Goal: Transaction & Acquisition: Purchase product/service

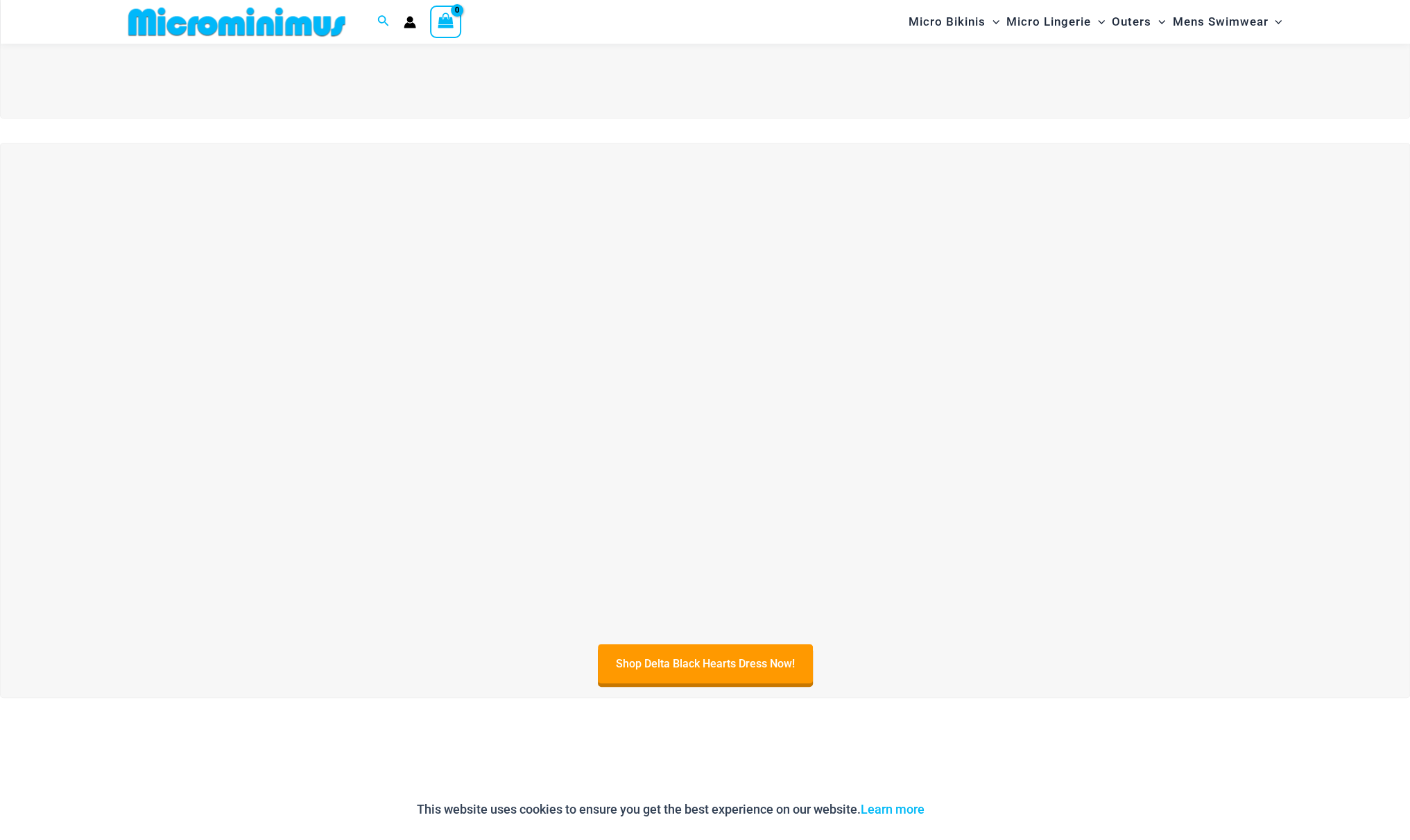
scroll to position [958, 0]
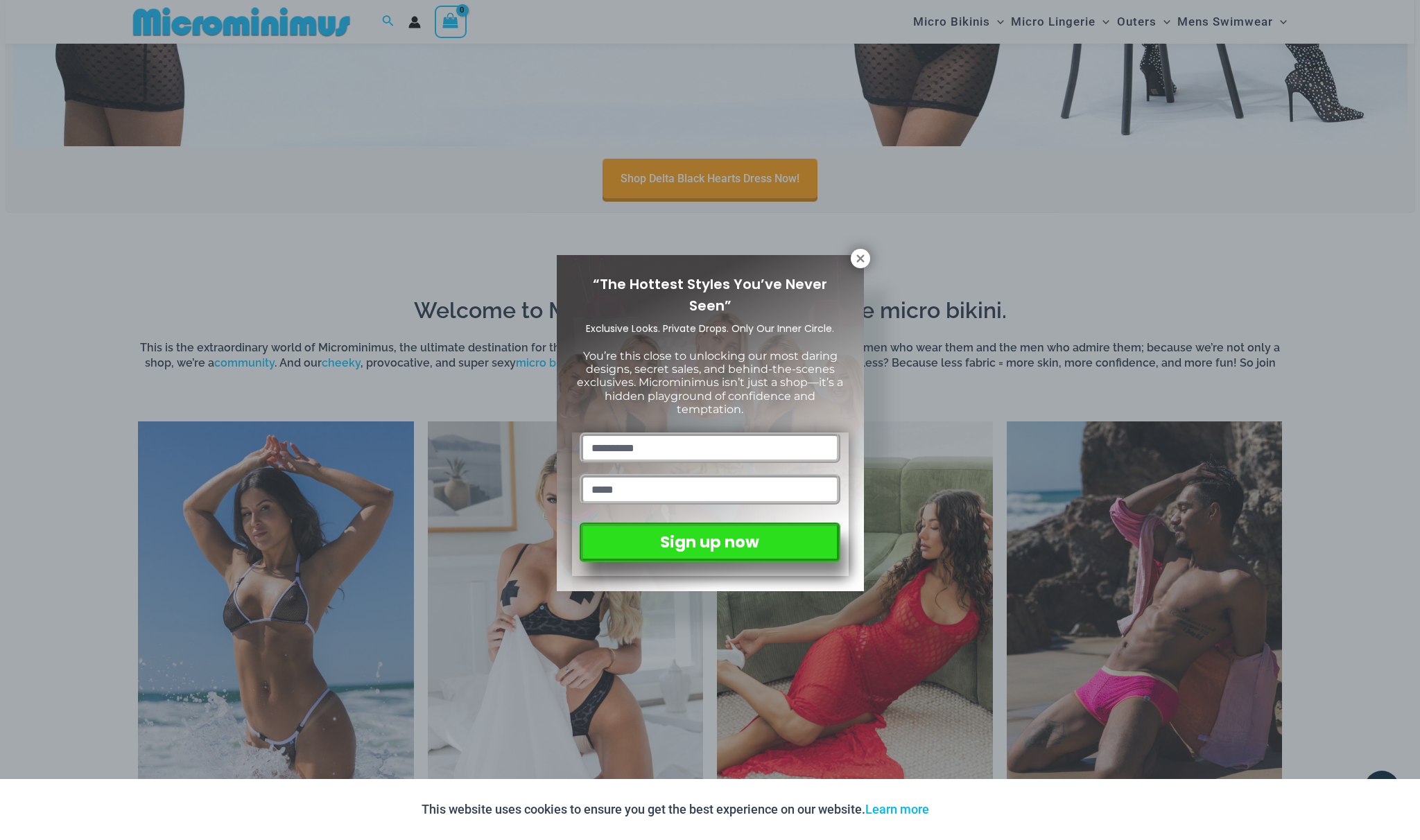
click at [850, 263] on div "“The Hottest Styles You’ve Never Seen” Exclusive Looks. Private Drops. Only Our…" at bounding box center [710, 422] width 307 height 337
click at [858, 260] on icon at bounding box center [860, 259] width 8 height 8
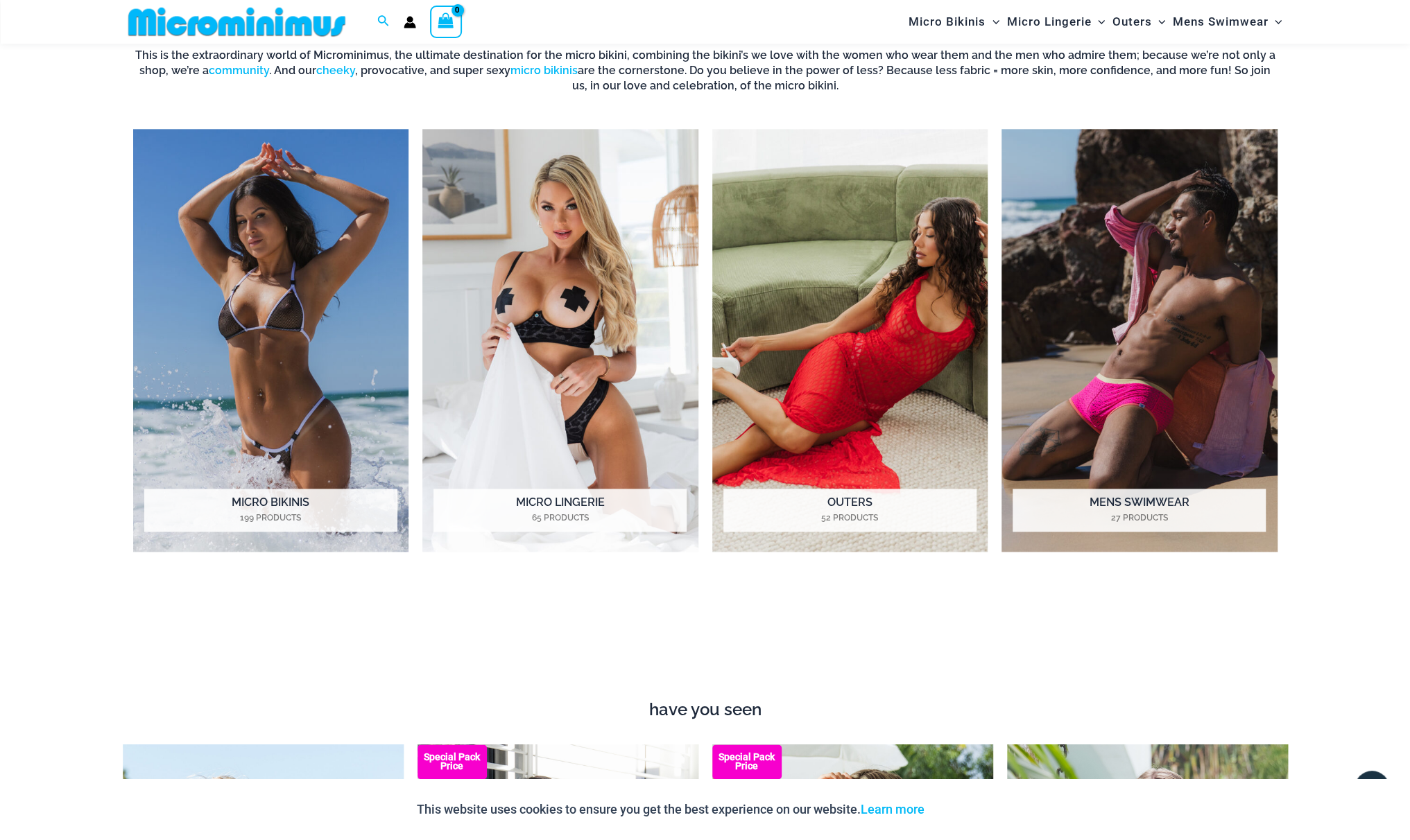
scroll to position [1304, 0]
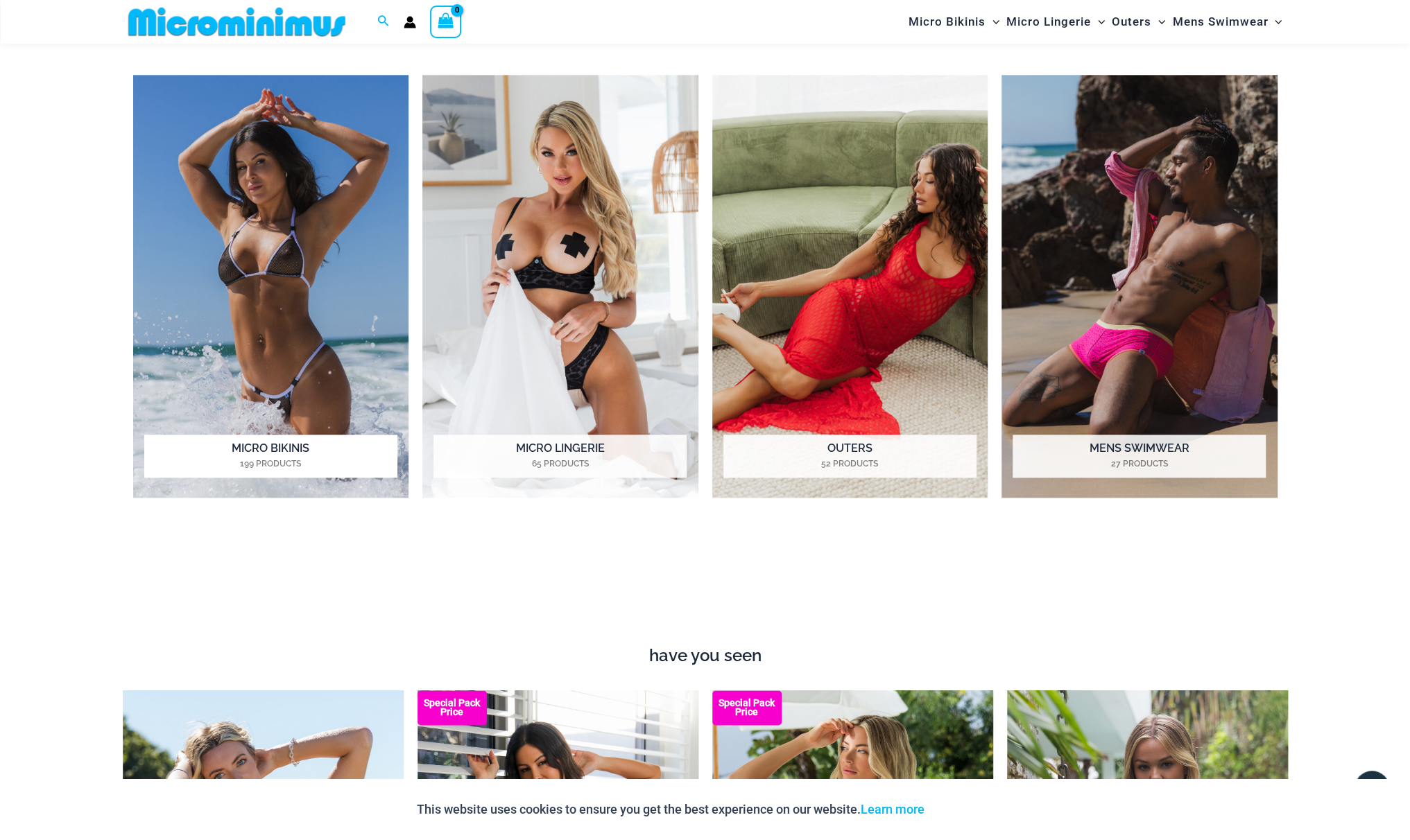
click at [305, 348] on img "Visit product category Micro Bikinis" at bounding box center [271, 287] width 276 height 423
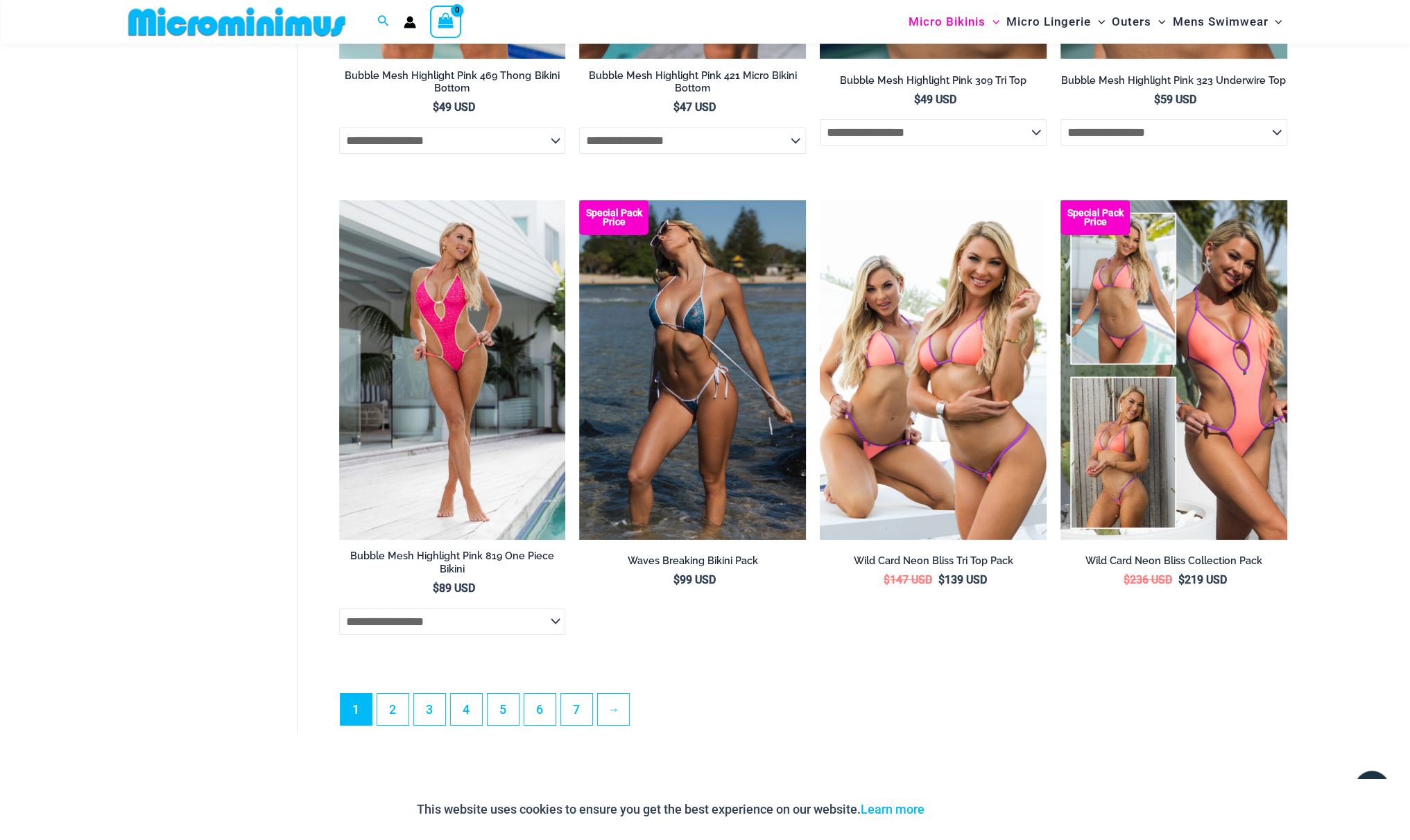
scroll to position [3593, 0]
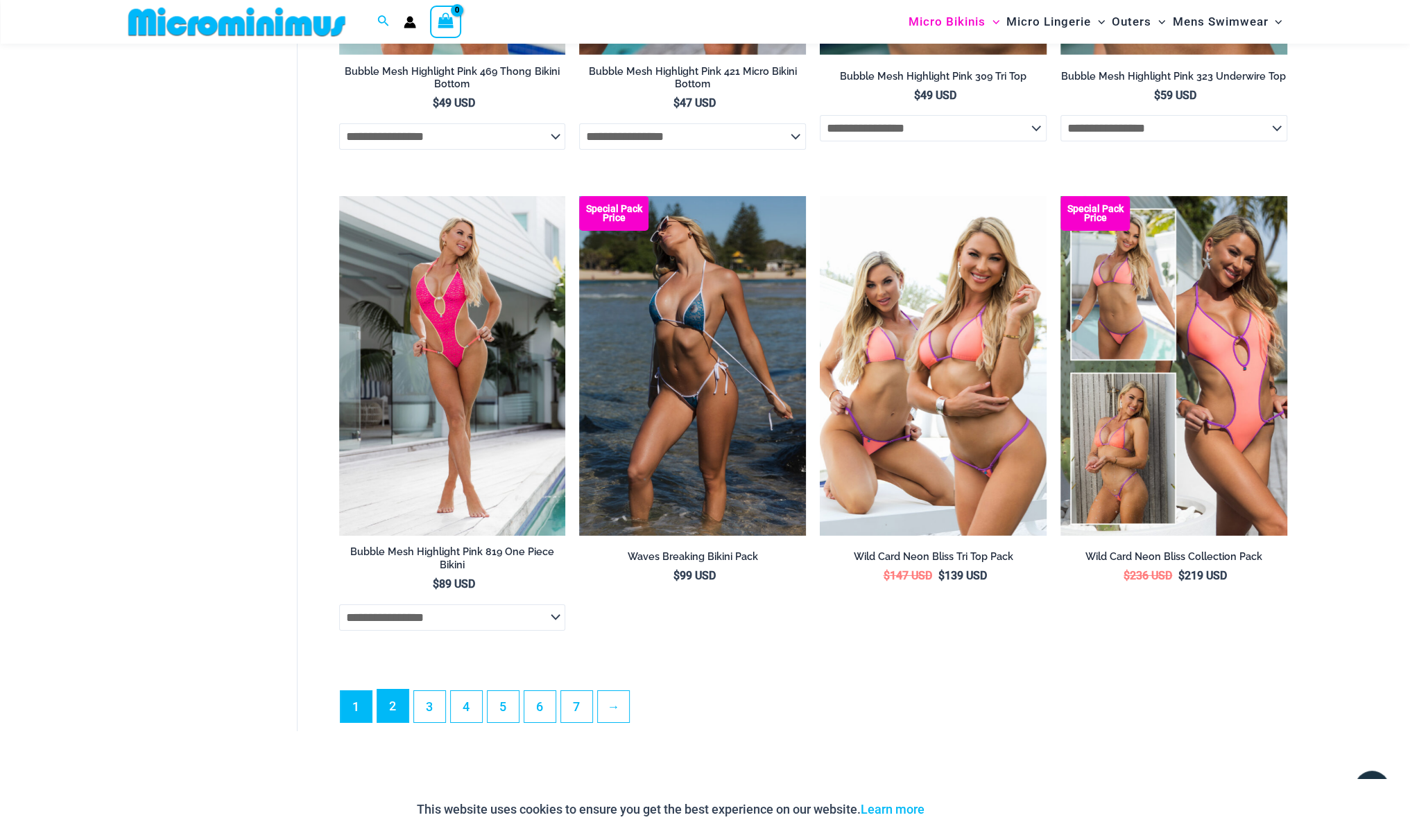
click at [400, 714] on link "2" at bounding box center [392, 705] width 31 height 33
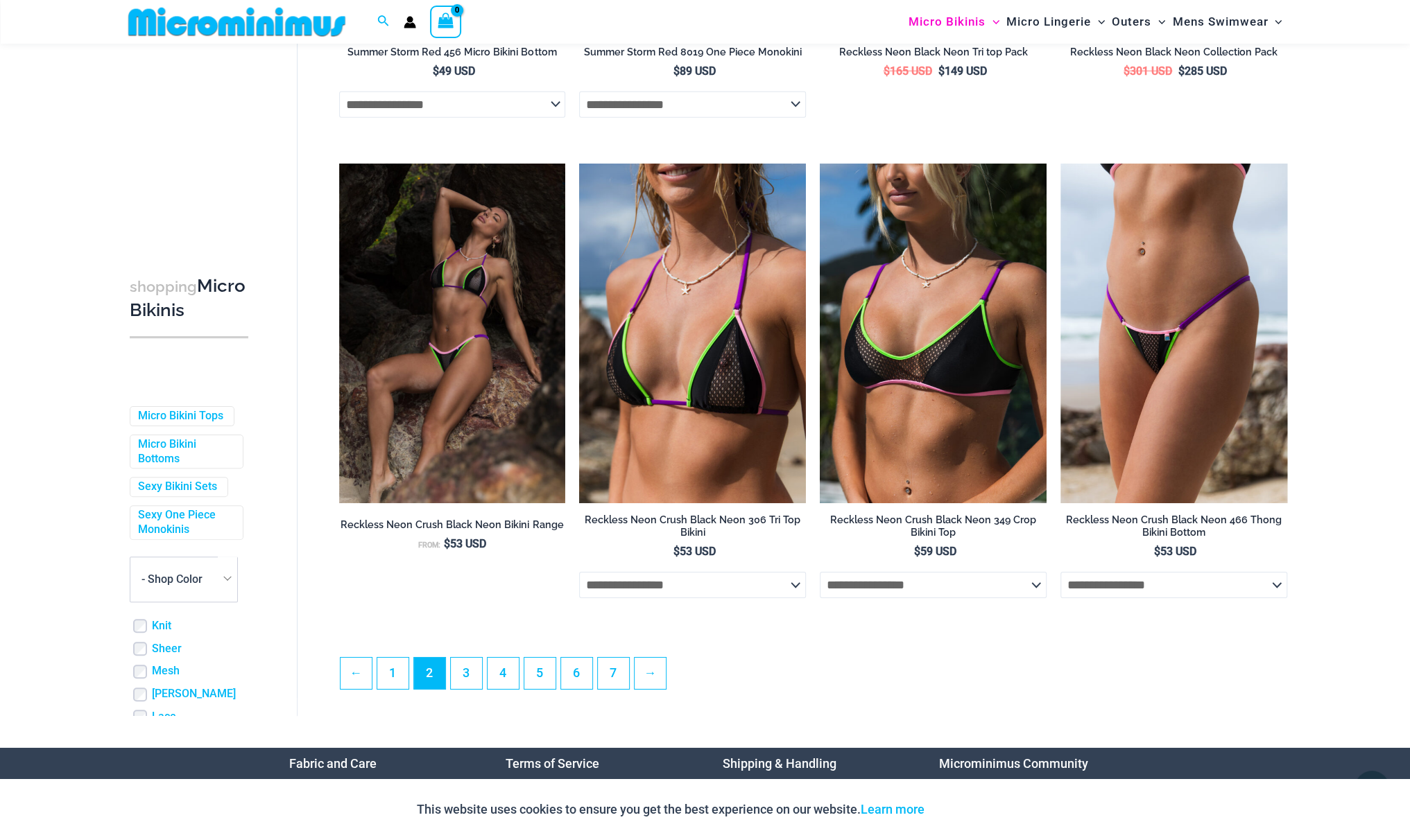
scroll to position [3315, 0]
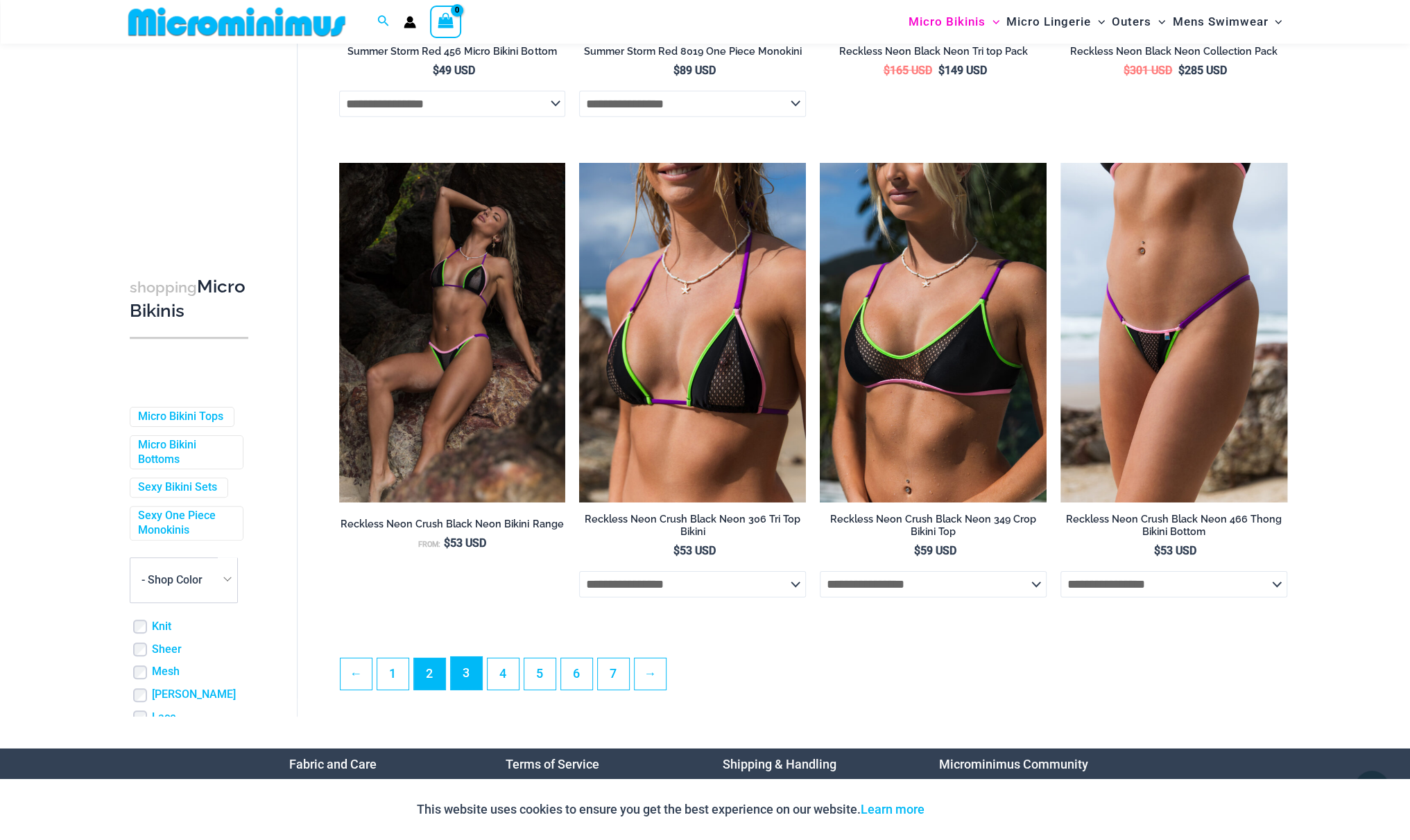
click at [459, 679] on link "3" at bounding box center [466, 673] width 31 height 33
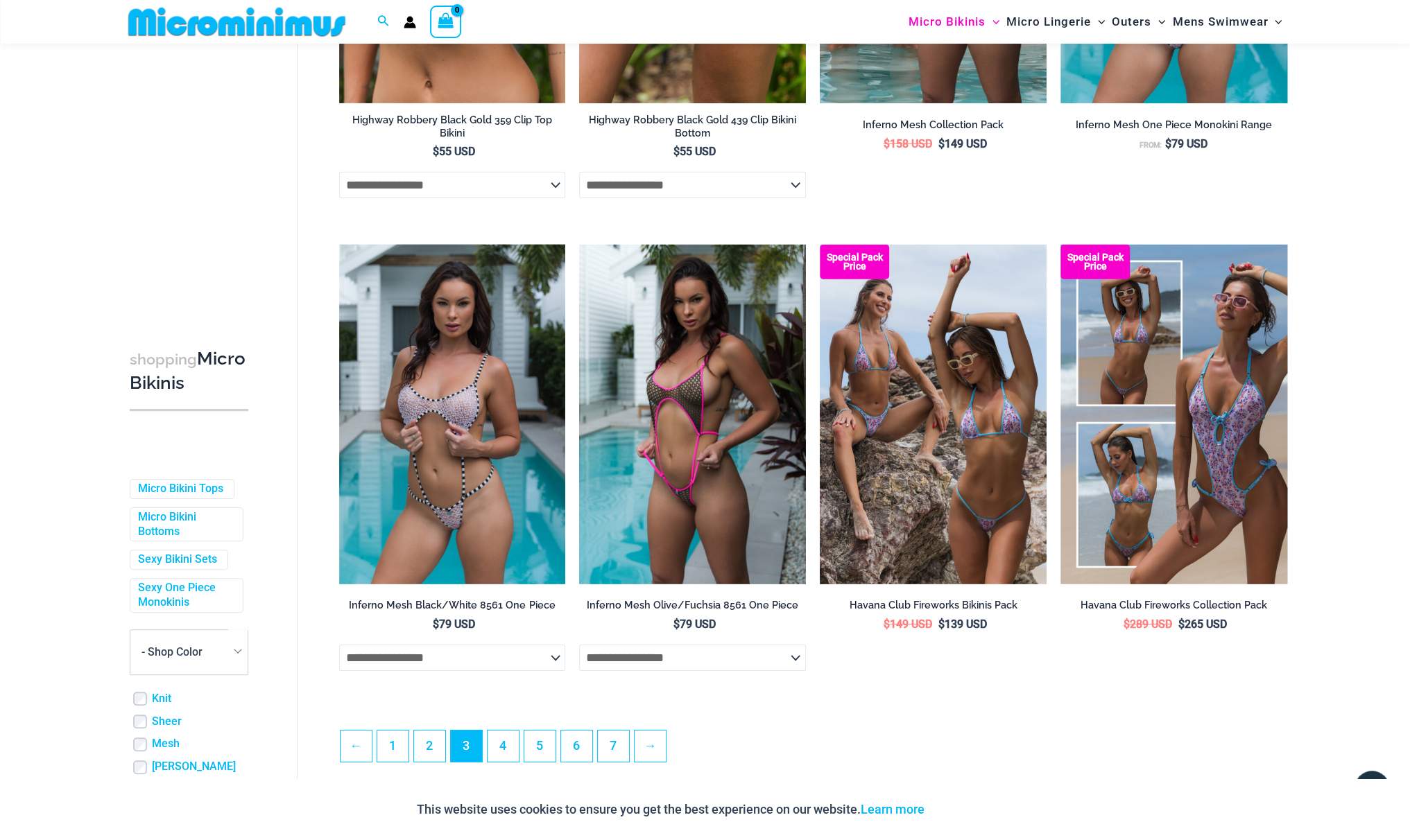
scroll to position [3246, 0]
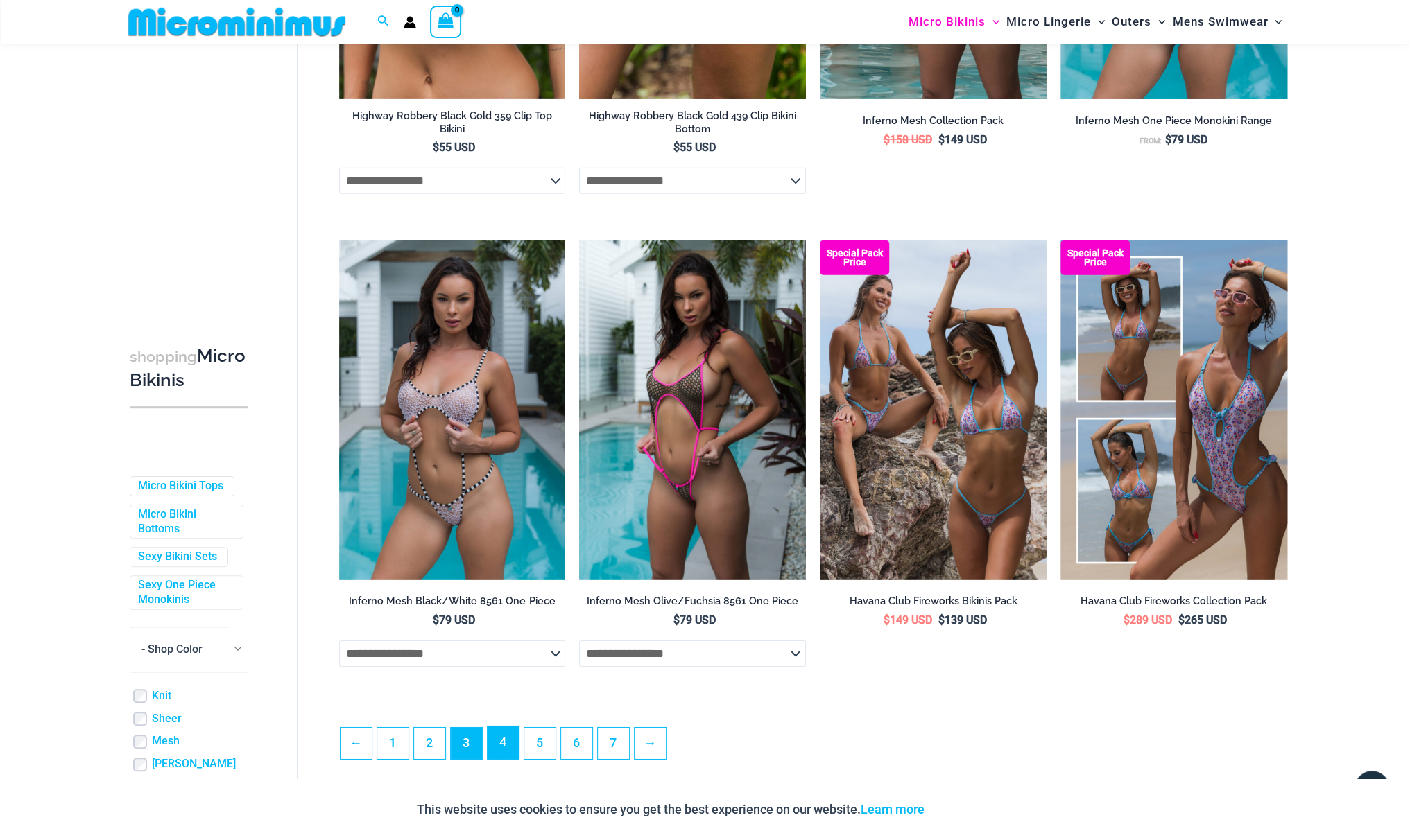
click at [498, 758] on link "4" at bounding box center [503, 742] width 31 height 33
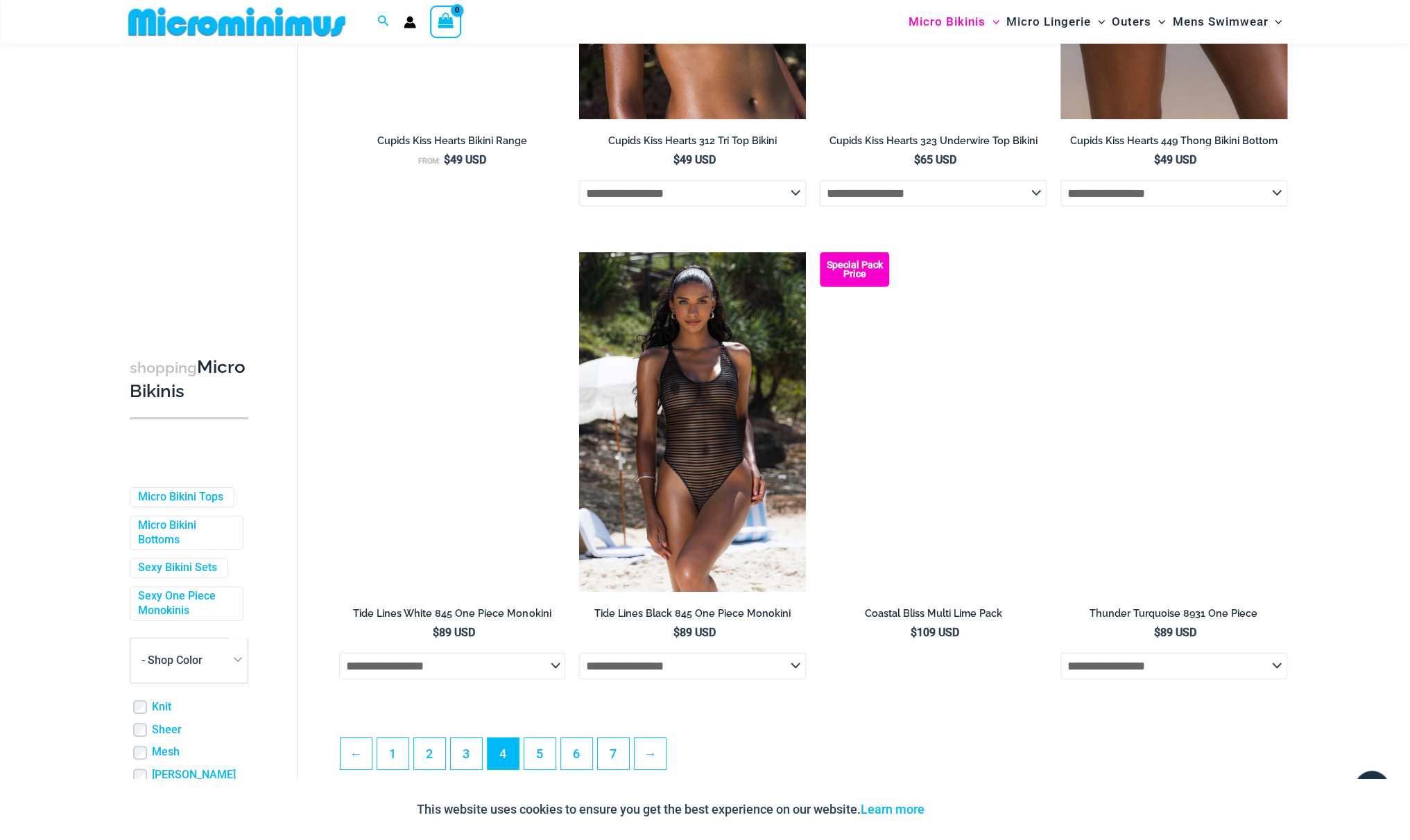
scroll to position [3246, 0]
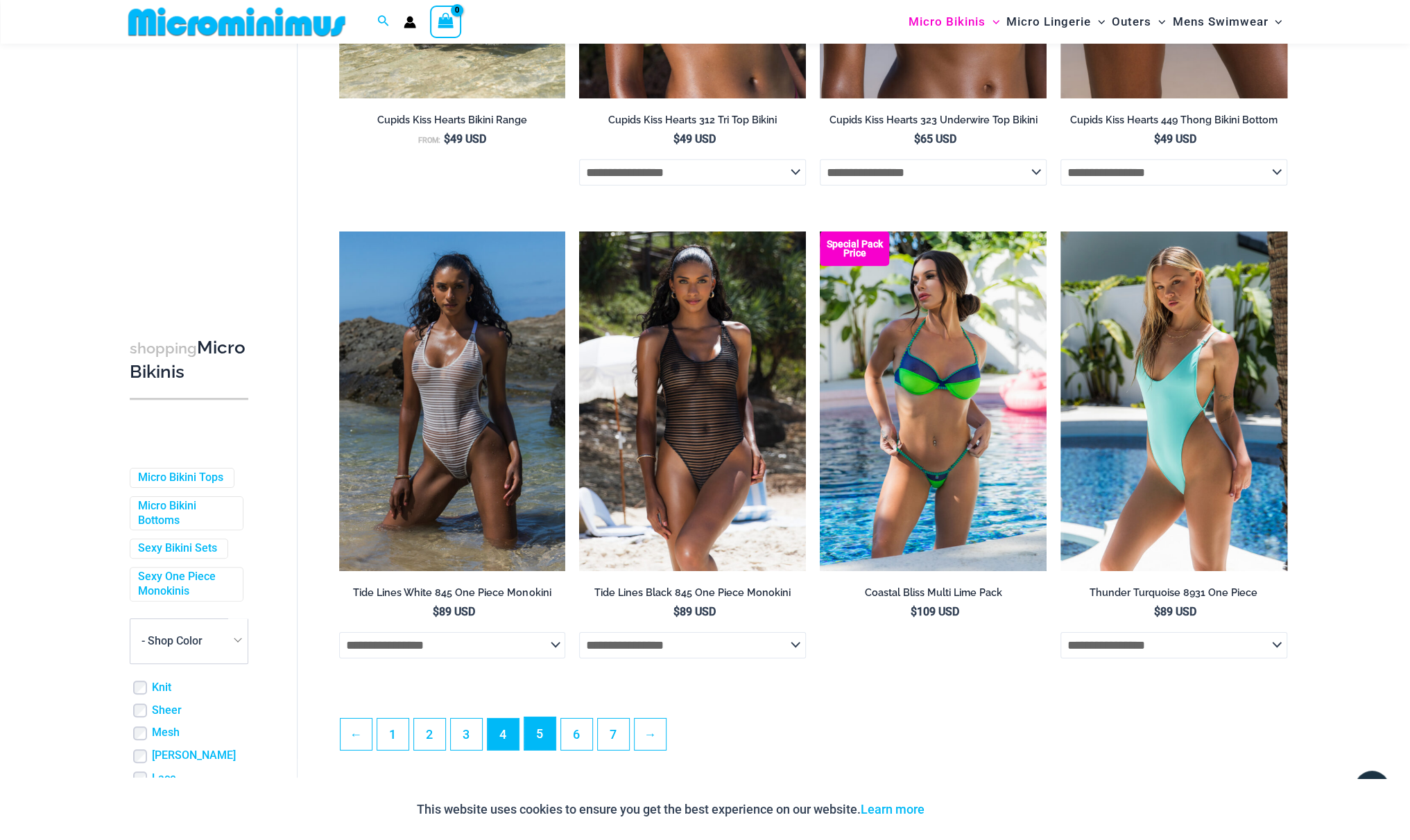
click at [531, 740] on link "5" at bounding box center [540, 733] width 31 height 33
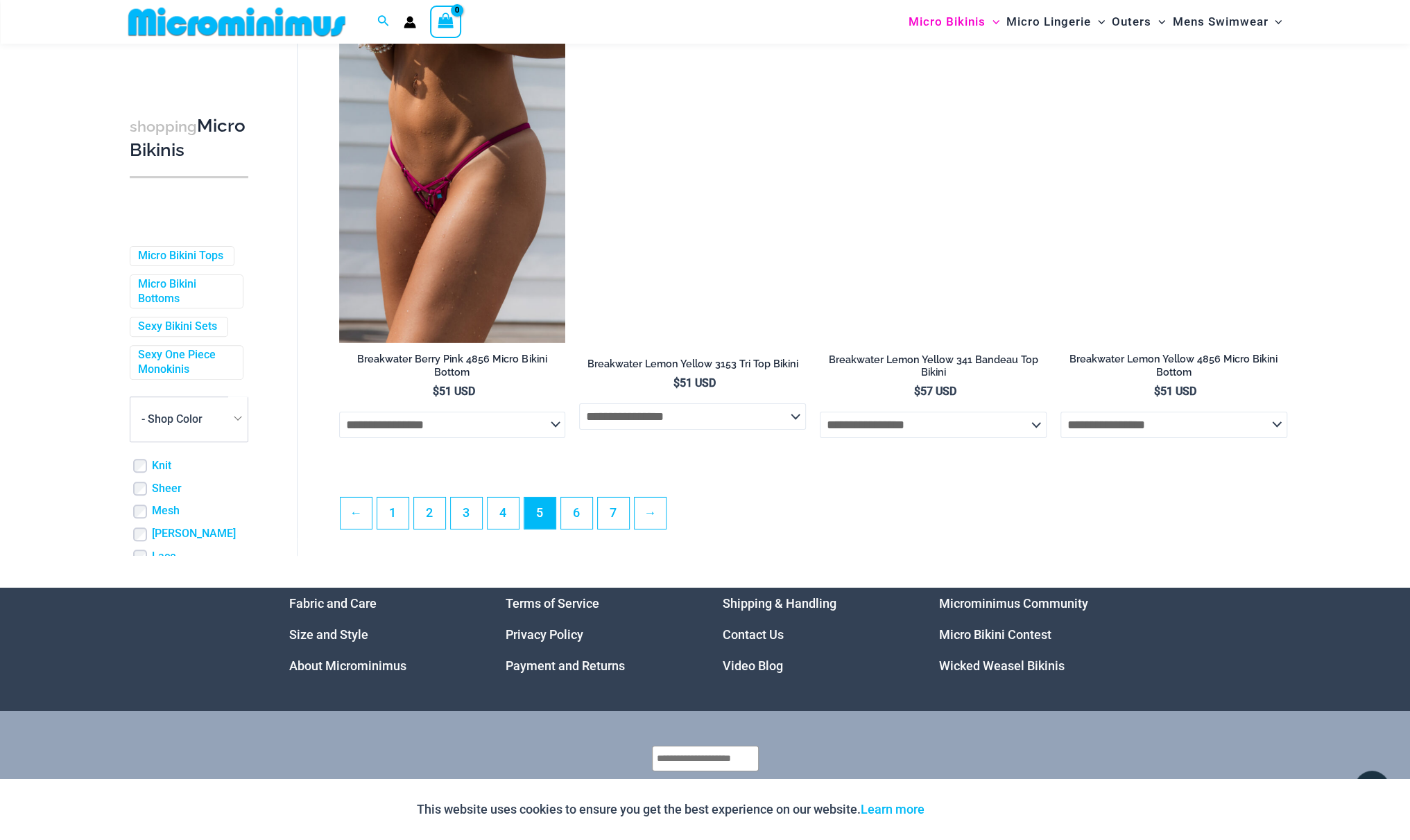
scroll to position [3516, 0]
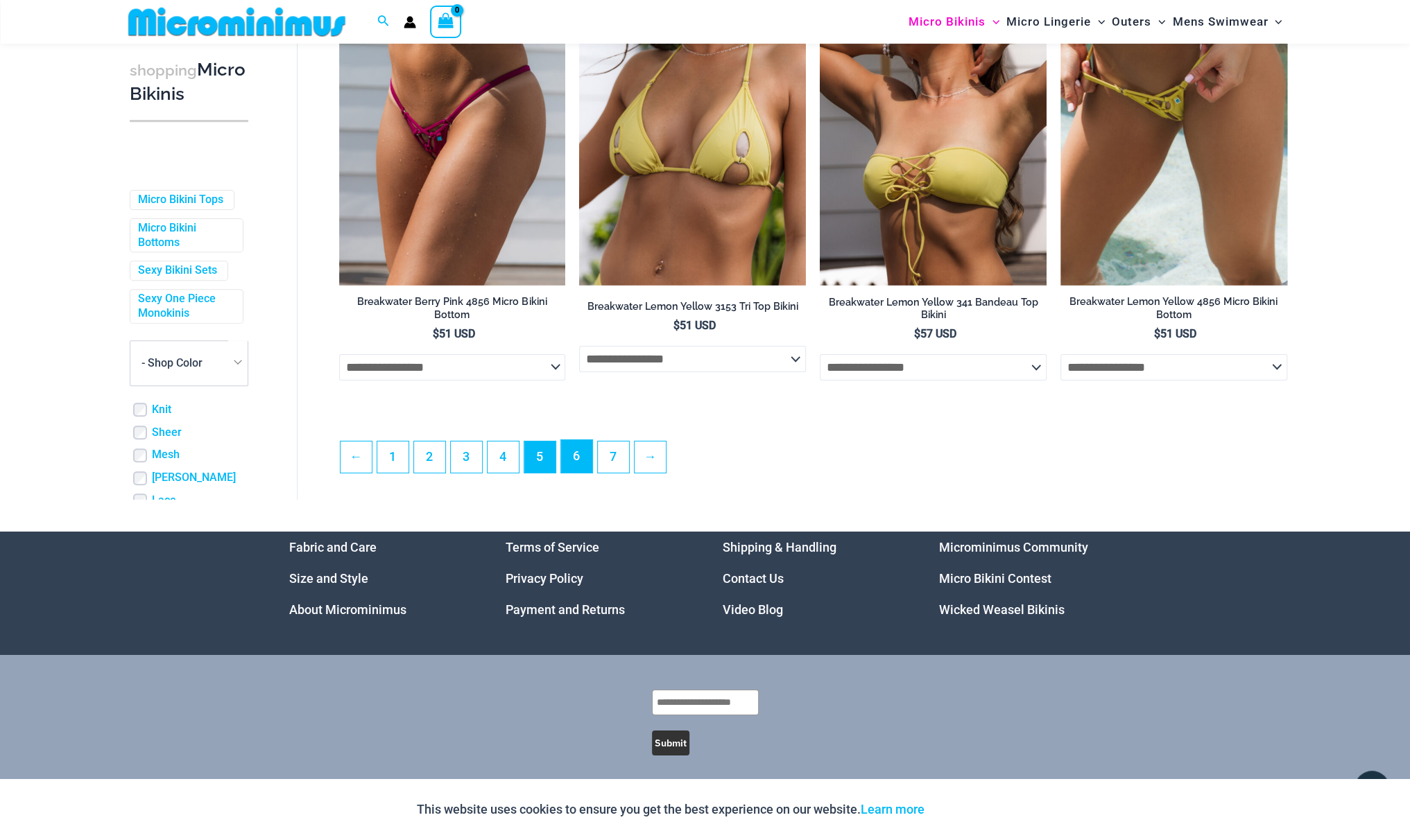
click at [569, 450] on link "6" at bounding box center [576, 456] width 31 height 33
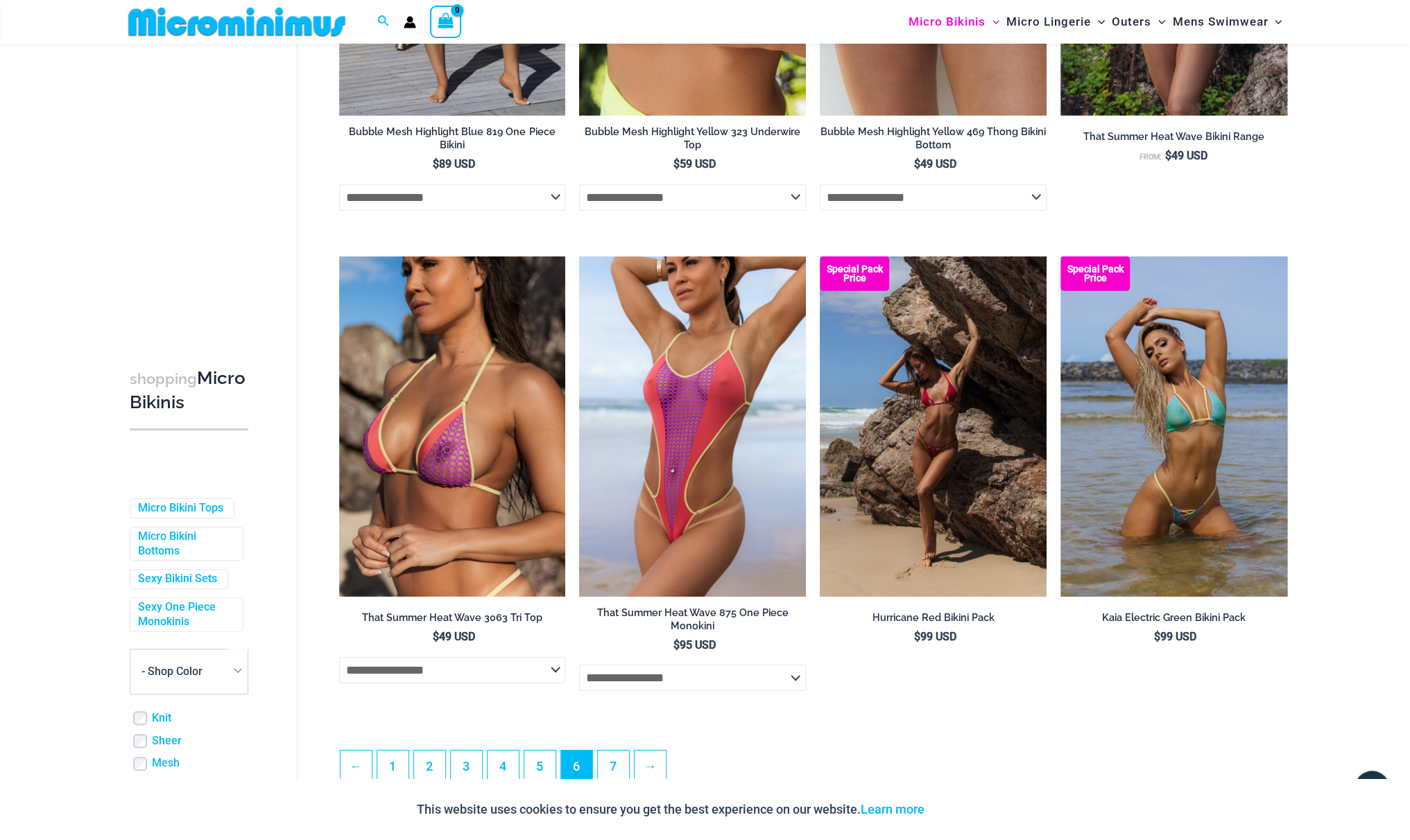
scroll to position [3568, 0]
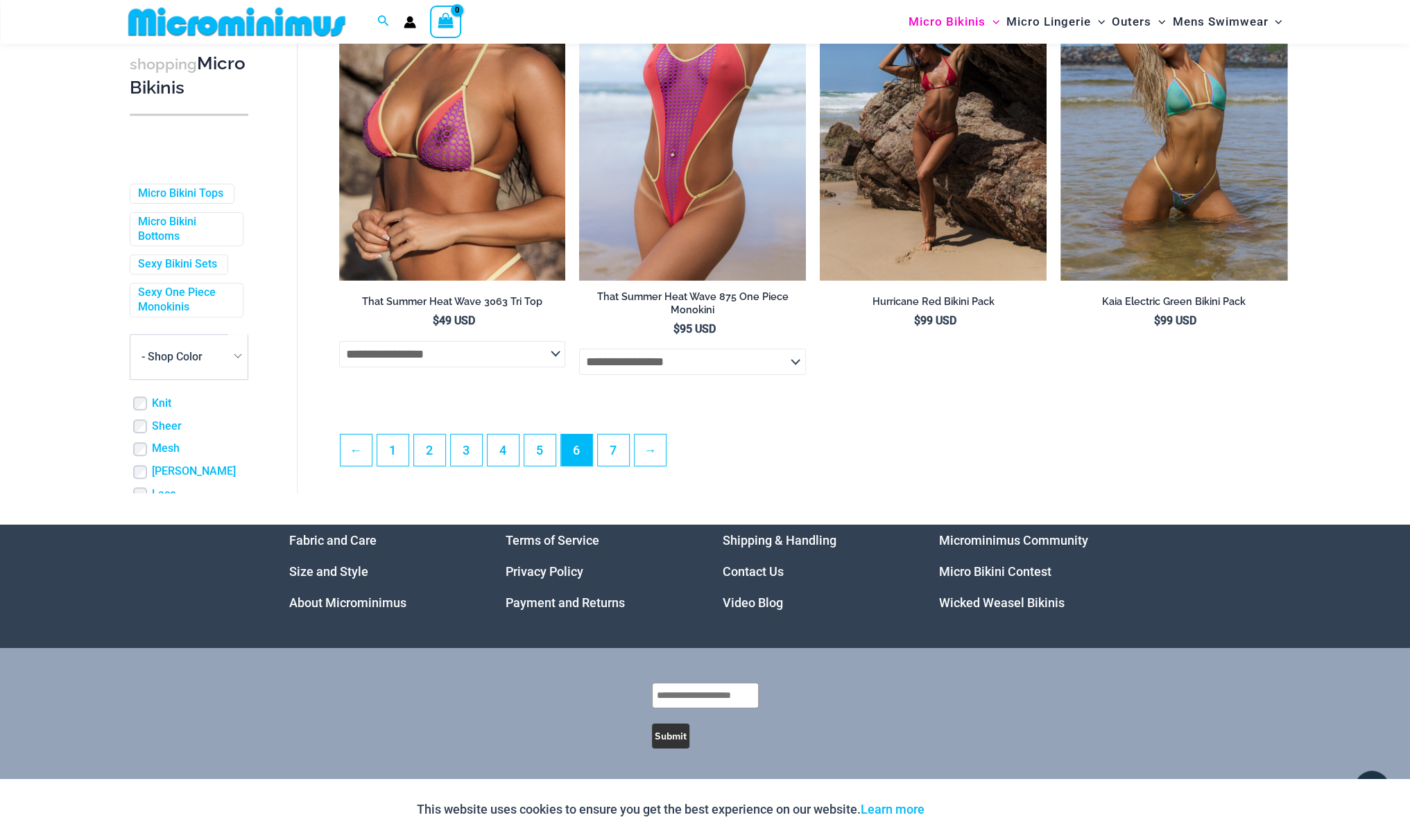
click at [593, 447] on ul "← 1 2 3 4 5 6 7 →" at bounding box center [812, 453] width 946 height 40
click at [608, 449] on link "7" at bounding box center [613, 449] width 31 height 33
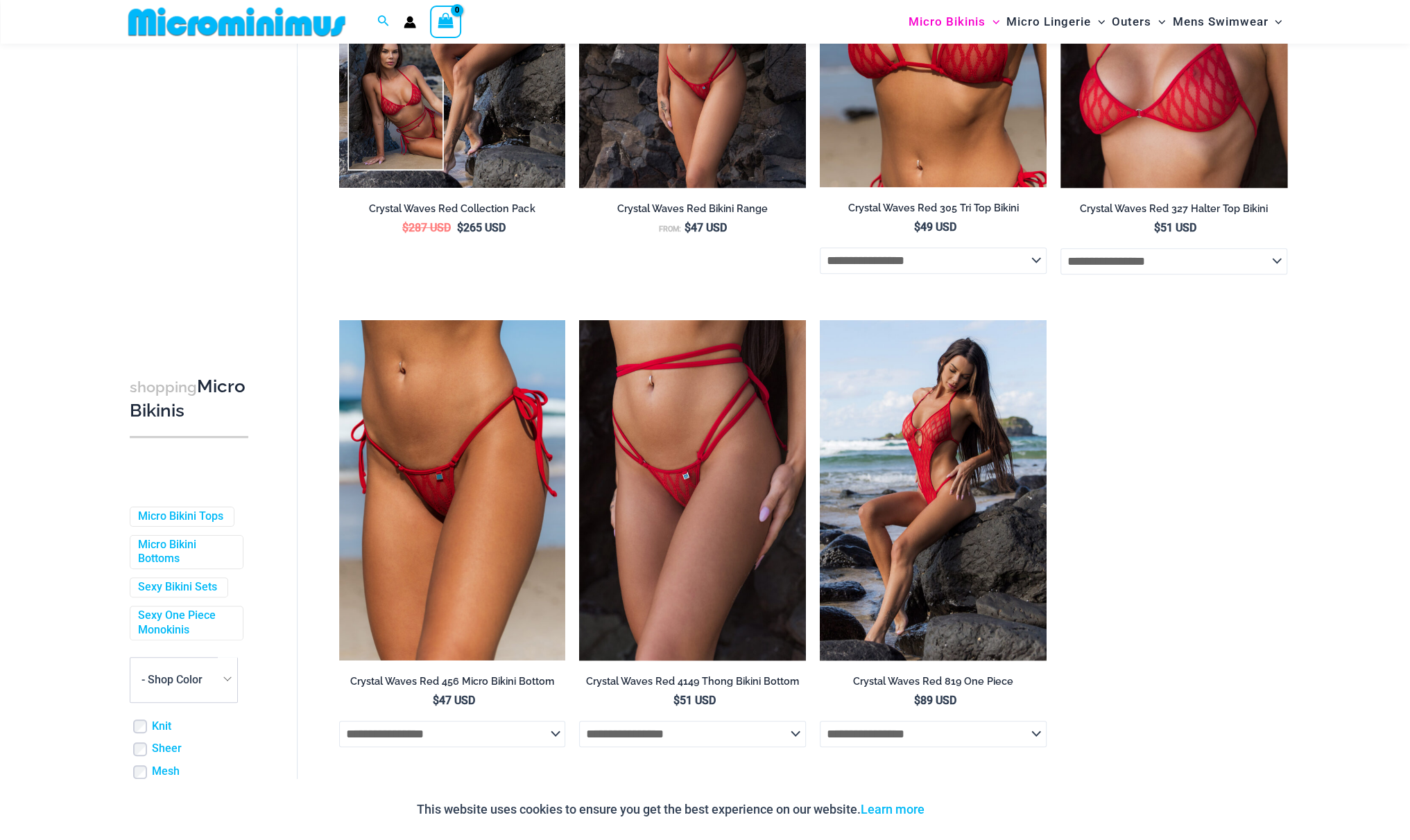
scroll to position [473, 0]
